Goal: Task Accomplishment & Management: Manage account settings

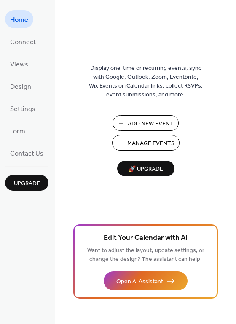
click at [148, 141] on span "Manage Events" at bounding box center [150, 143] width 47 height 9
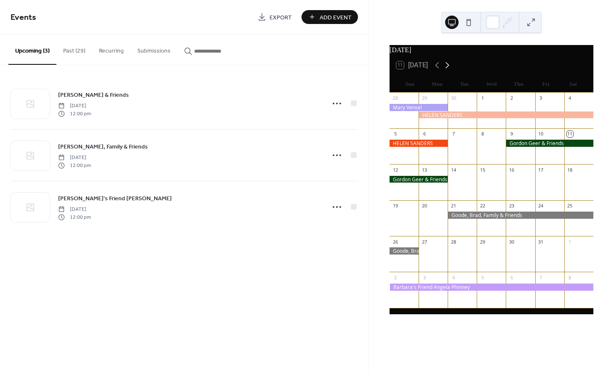
click at [449, 68] on icon at bounding box center [447, 65] width 10 height 10
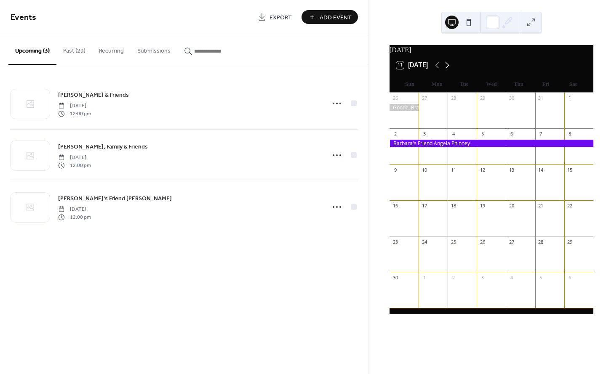
click at [449, 68] on icon at bounding box center [447, 65] width 10 height 10
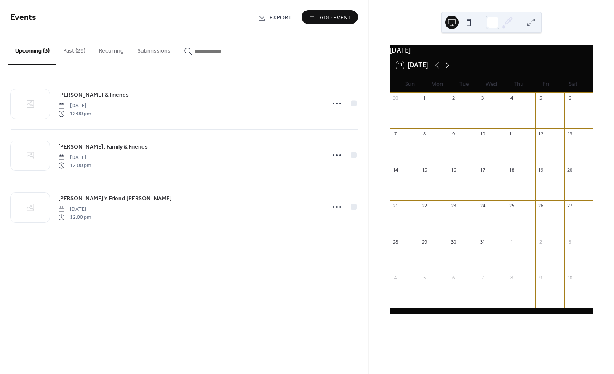
click at [449, 68] on icon at bounding box center [447, 65] width 10 height 10
click at [439, 67] on icon at bounding box center [437, 65] width 10 height 10
click at [439, 68] on icon at bounding box center [437, 65] width 10 height 10
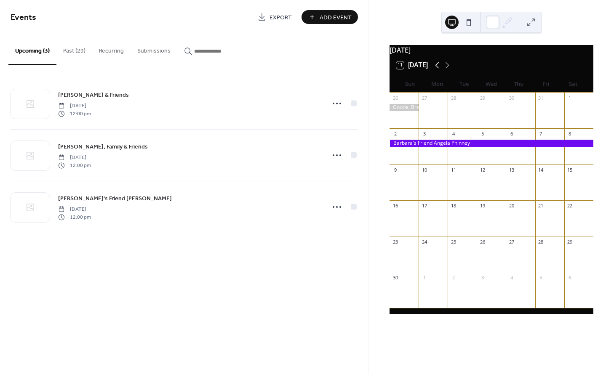
click at [439, 68] on icon at bounding box center [437, 65] width 10 height 10
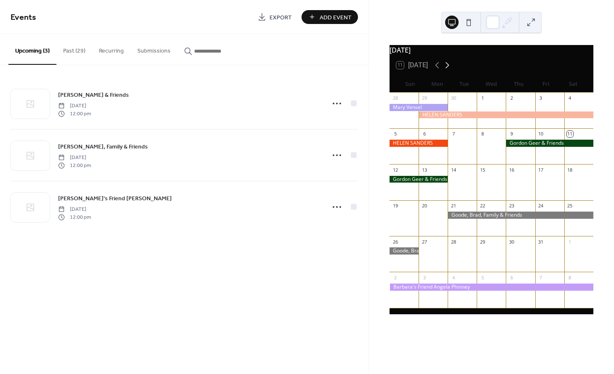
click at [448, 68] on icon at bounding box center [447, 65] width 10 height 10
